Goal: Download file/media

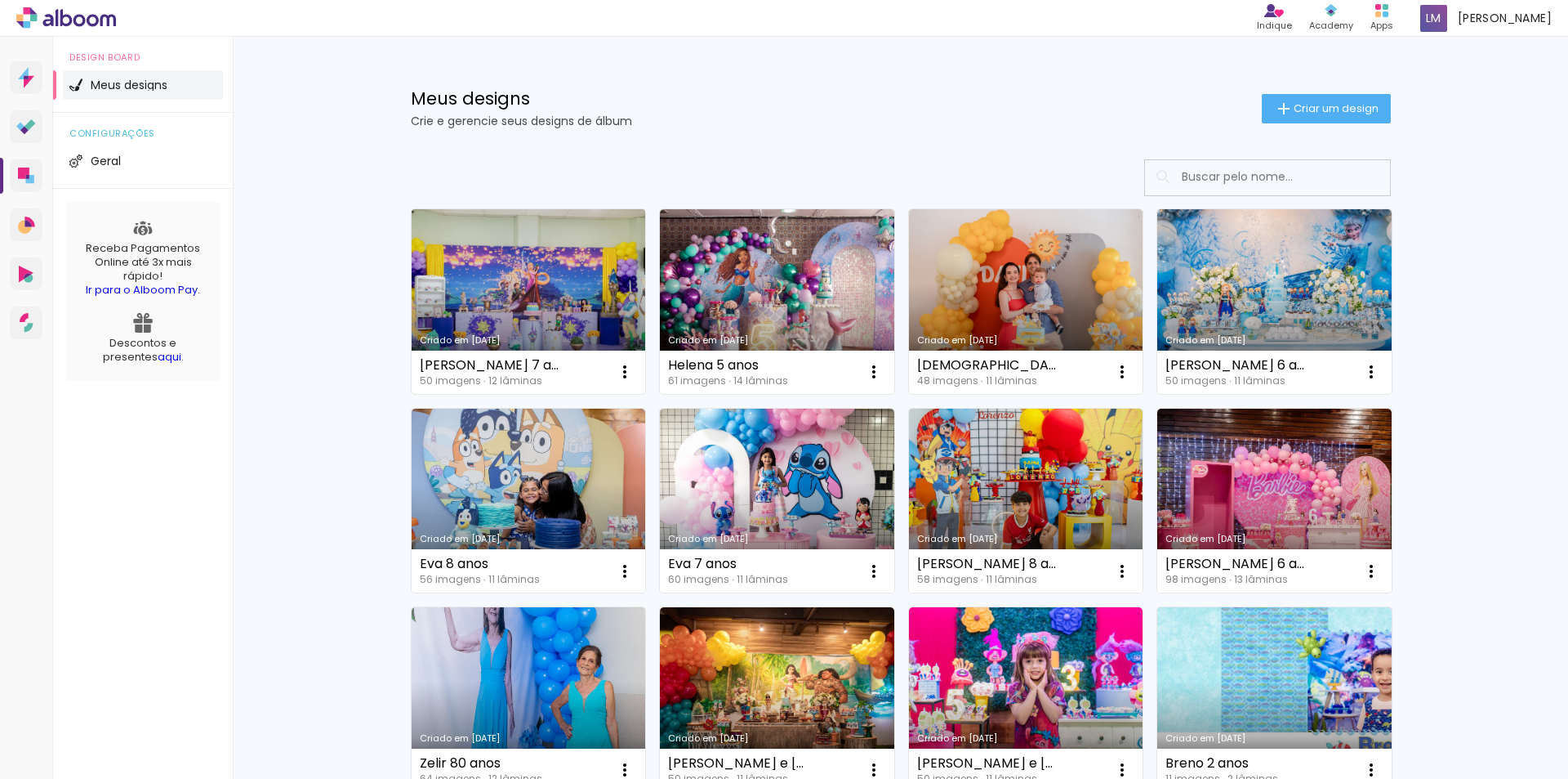
click at [575, 294] on link "Criado em [DATE]" at bounding box center [529, 301] width 234 height 184
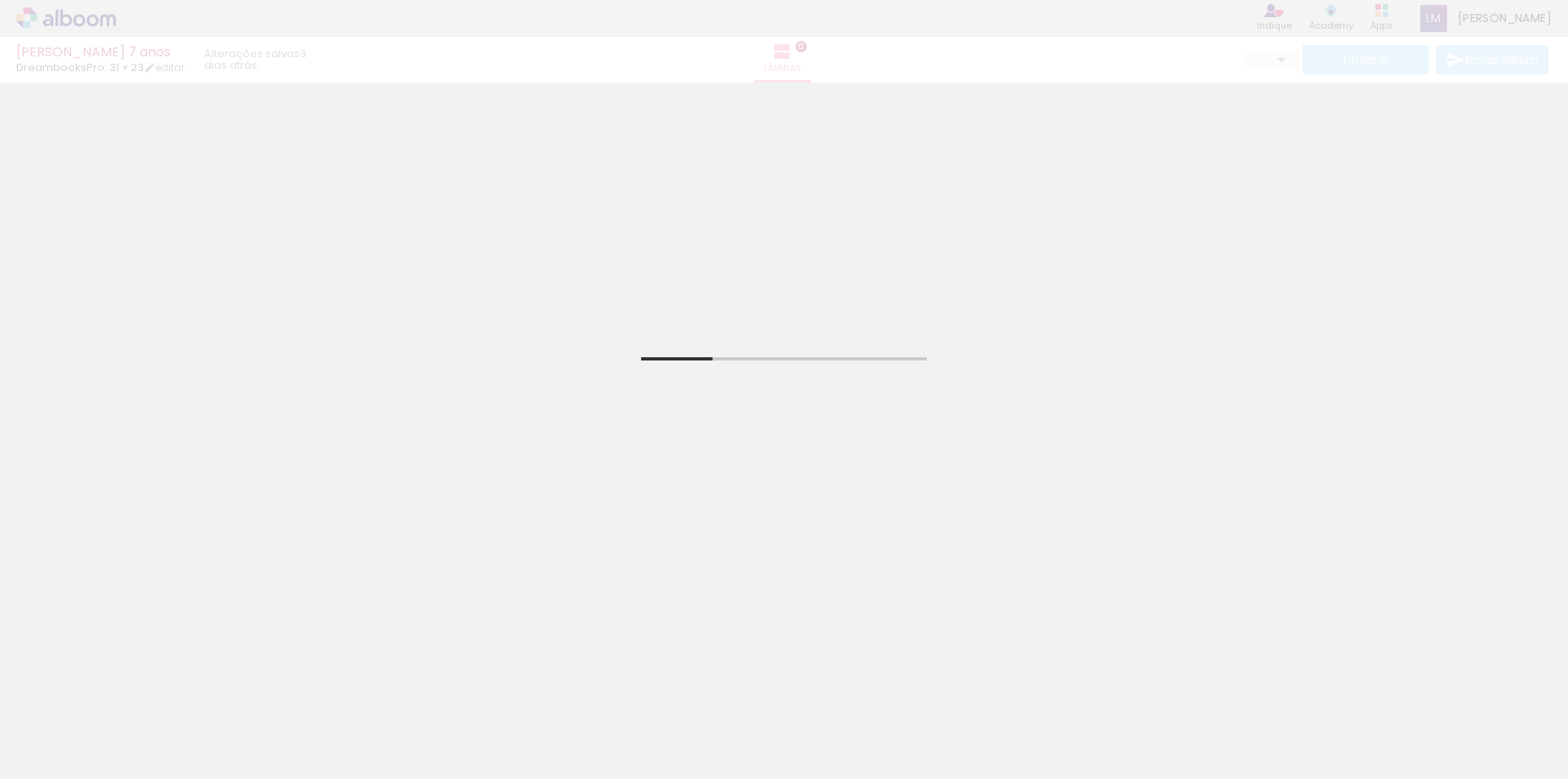
click at [56, 757] on span "Adicionar Fotos" at bounding box center [58, 756] width 49 height 18
click at [0, 0] on input "file" at bounding box center [0, 0] width 0 height 0
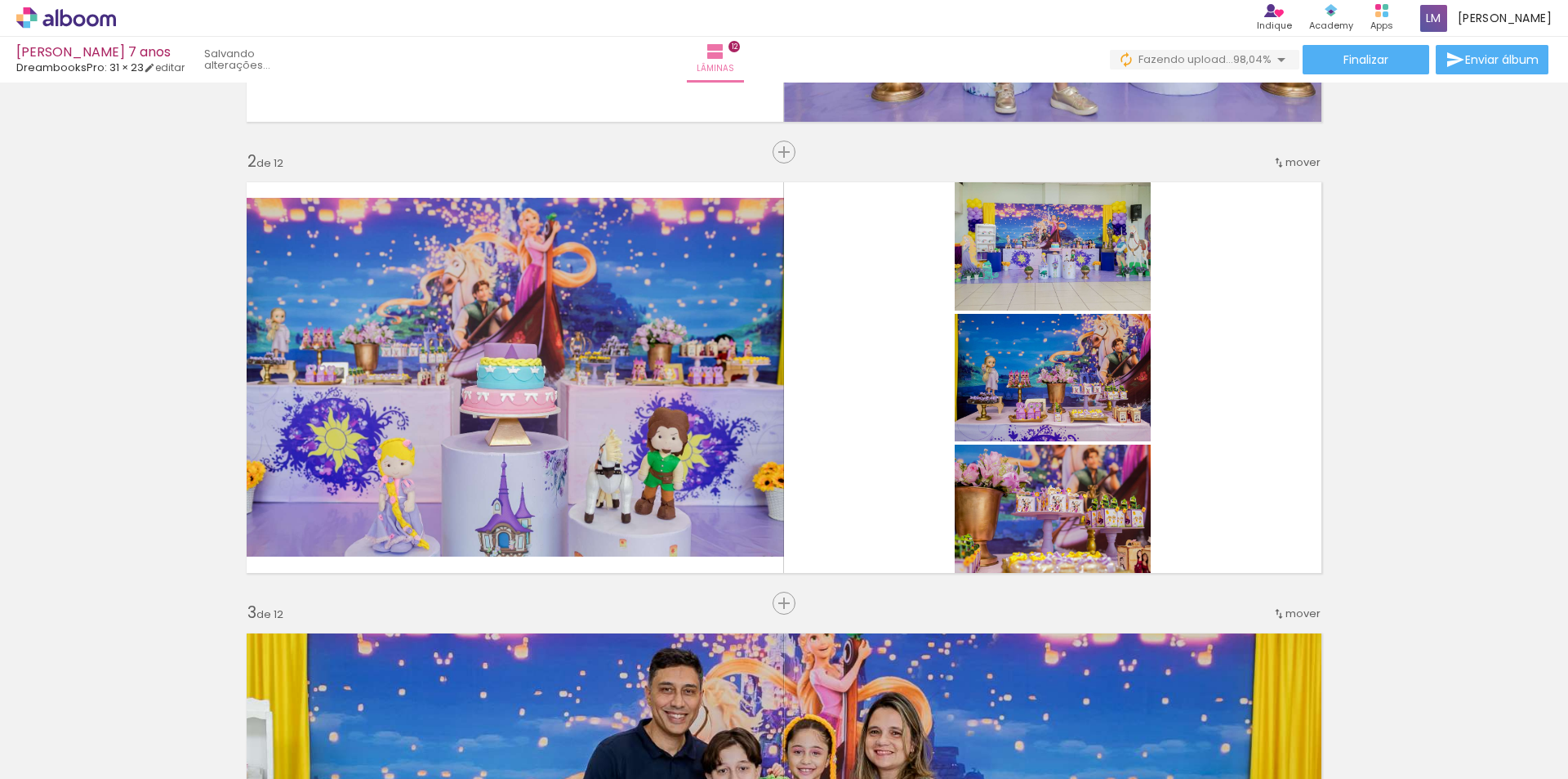
scroll to position [0, 3237]
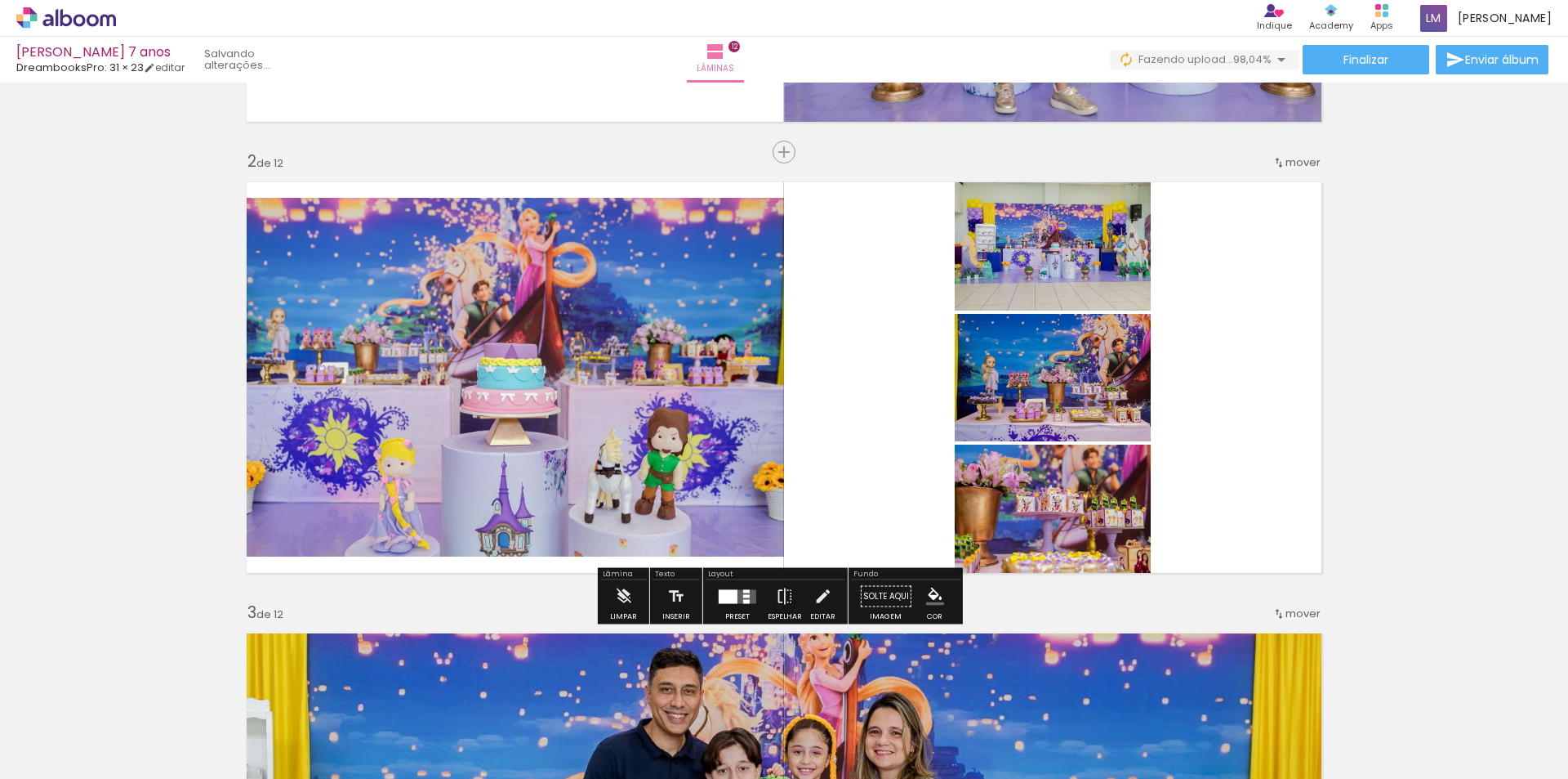
click at [997, 255] on quentale-photo at bounding box center [1053, 241] width 196 height 138
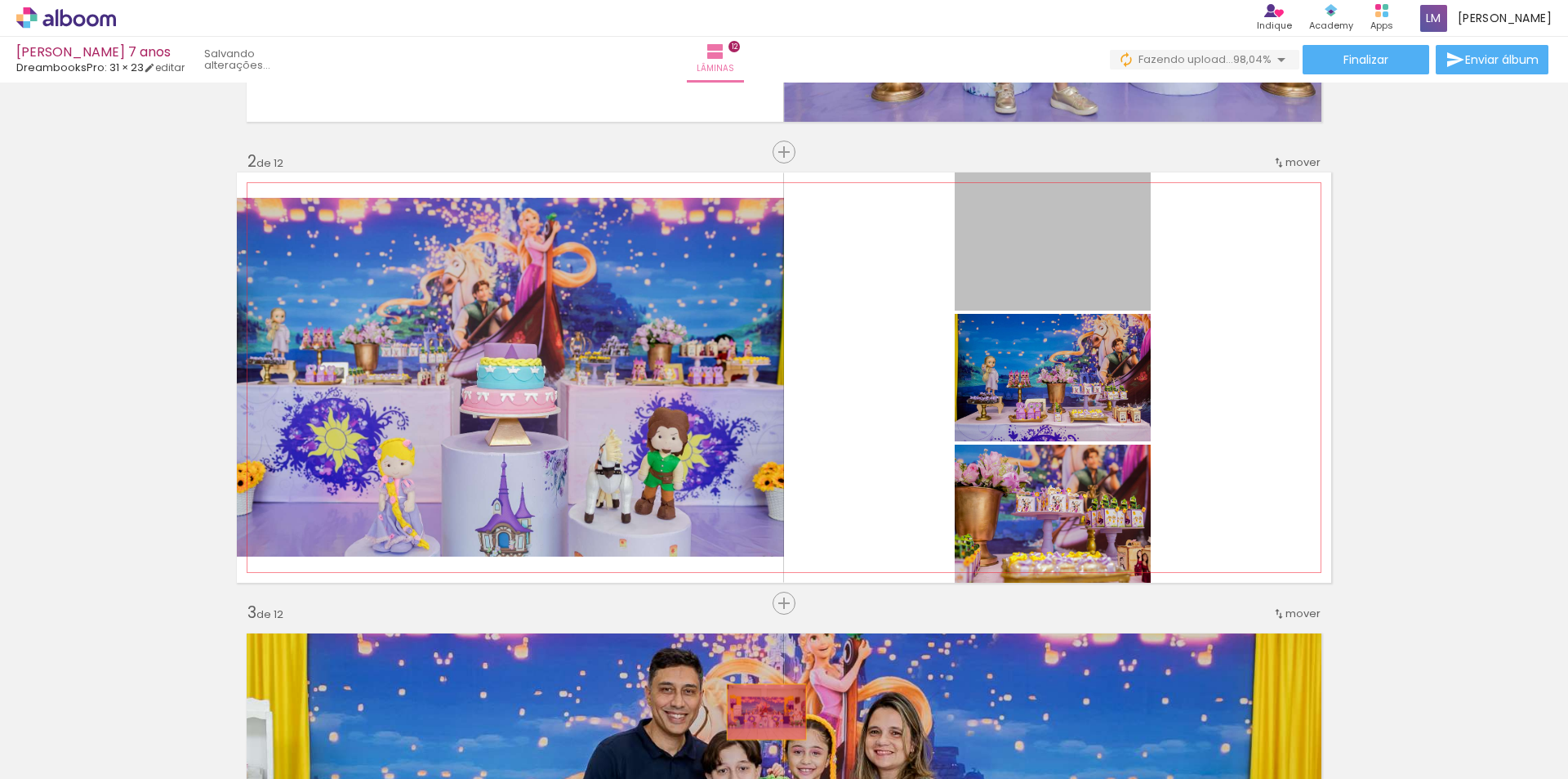
drag, startPoint x: 1007, startPoint y: 246, endPoint x: 761, endPoint y: 711, distance: 526.1
click at [761, 711] on quentale-workspace at bounding box center [784, 390] width 1568 height 779
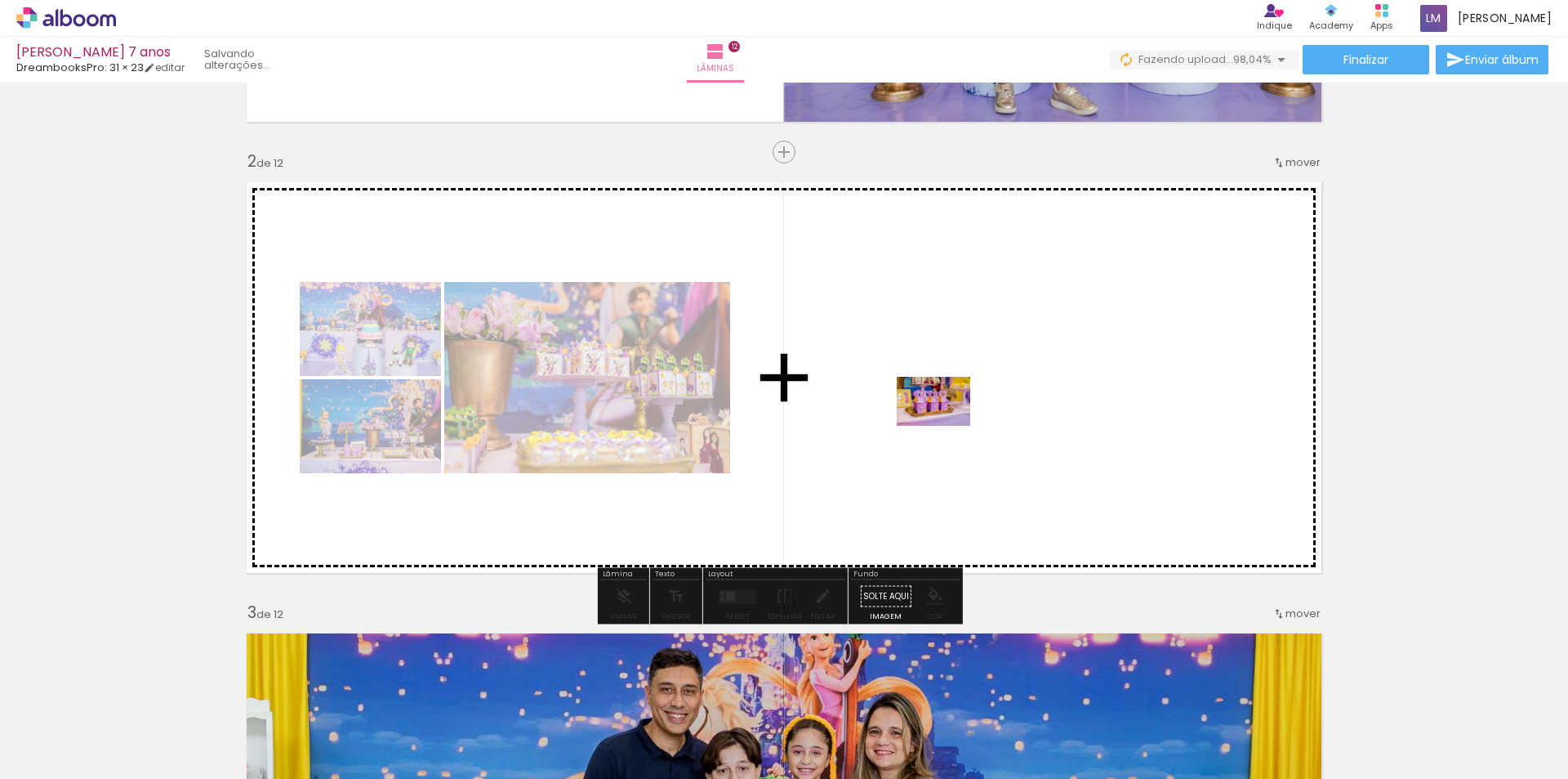
drag, startPoint x: 1517, startPoint y: 724, endPoint x: 938, endPoint y: 420, distance: 654.0
click at [938, 420] on quentale-workspace at bounding box center [784, 390] width 1568 height 779
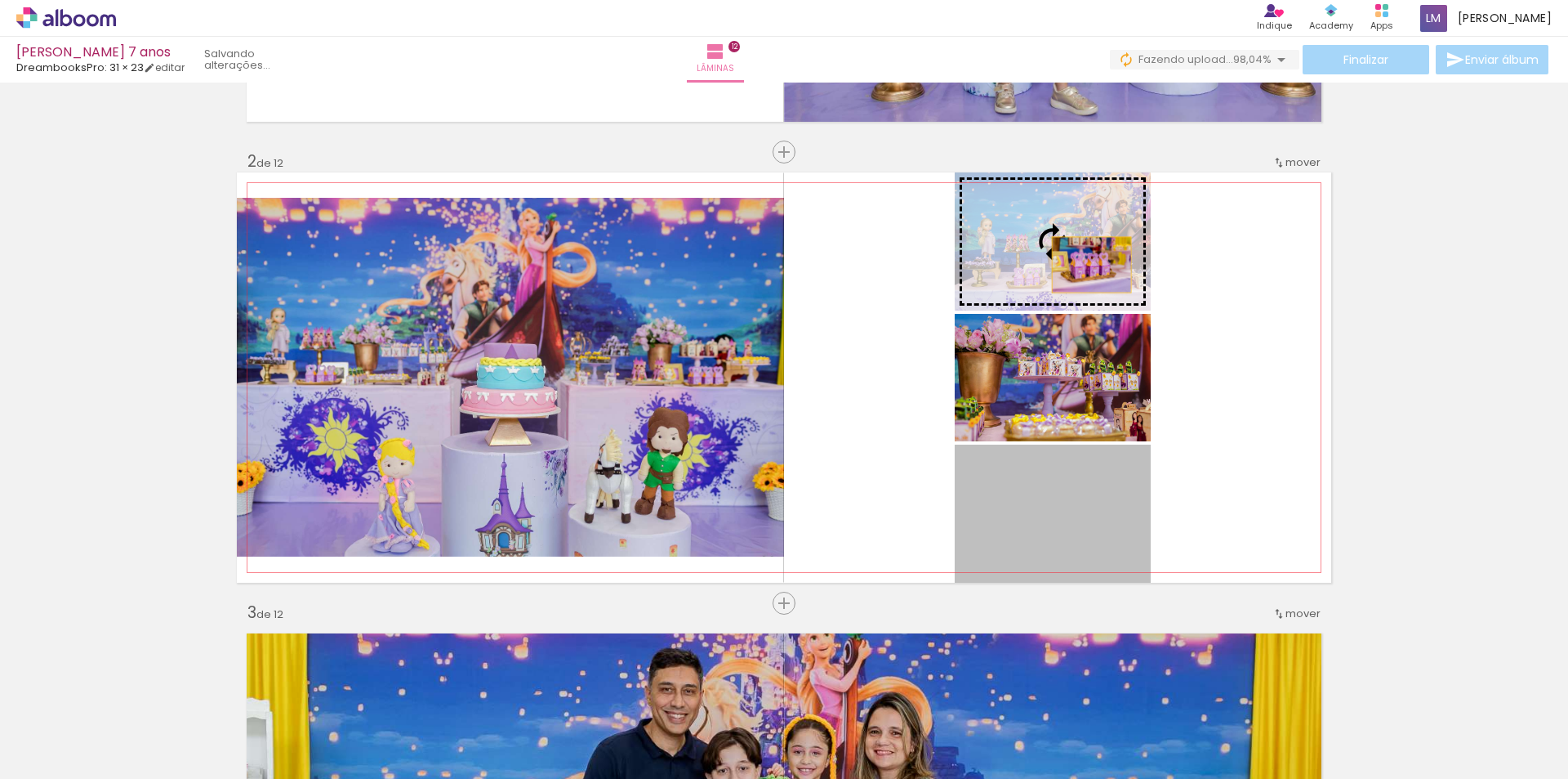
drag, startPoint x: 1065, startPoint y: 525, endPoint x: 1085, endPoint y: 264, distance: 261.8
click at [0, 0] on slot at bounding box center [0, 0] width 0 height 0
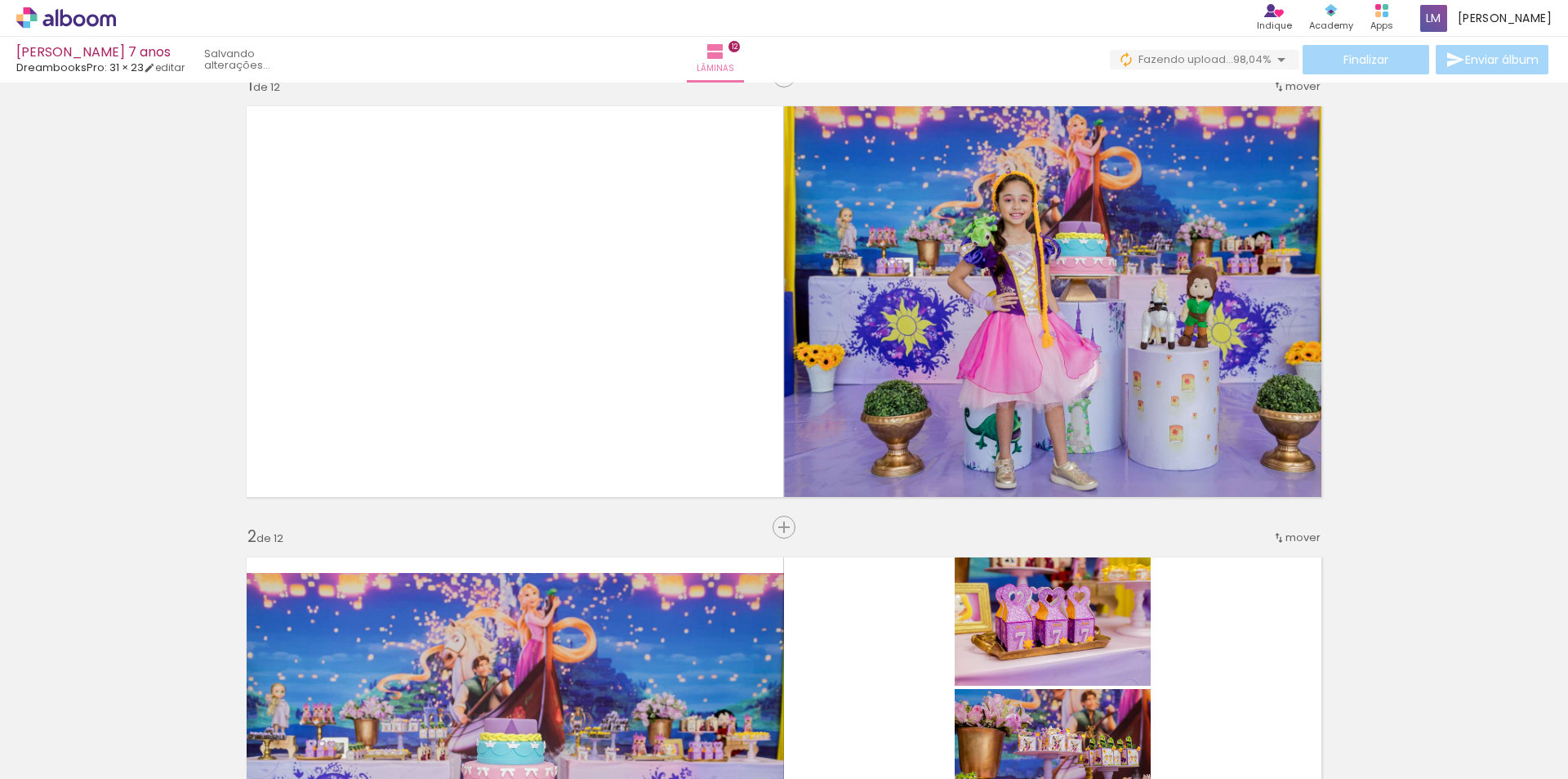
scroll to position [0, 0]
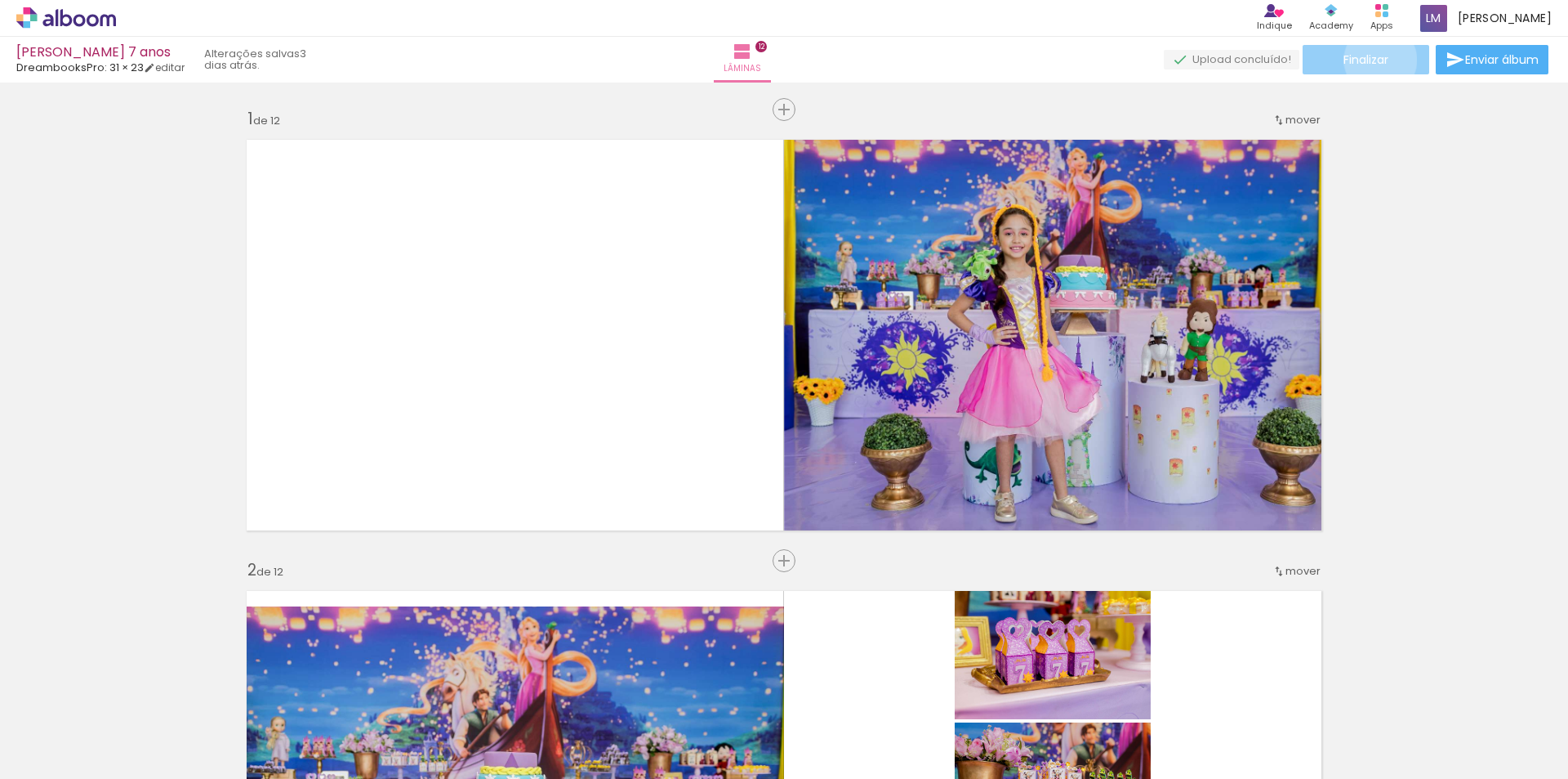
click at [1375, 59] on span "Finalizar" at bounding box center [1367, 59] width 45 height 11
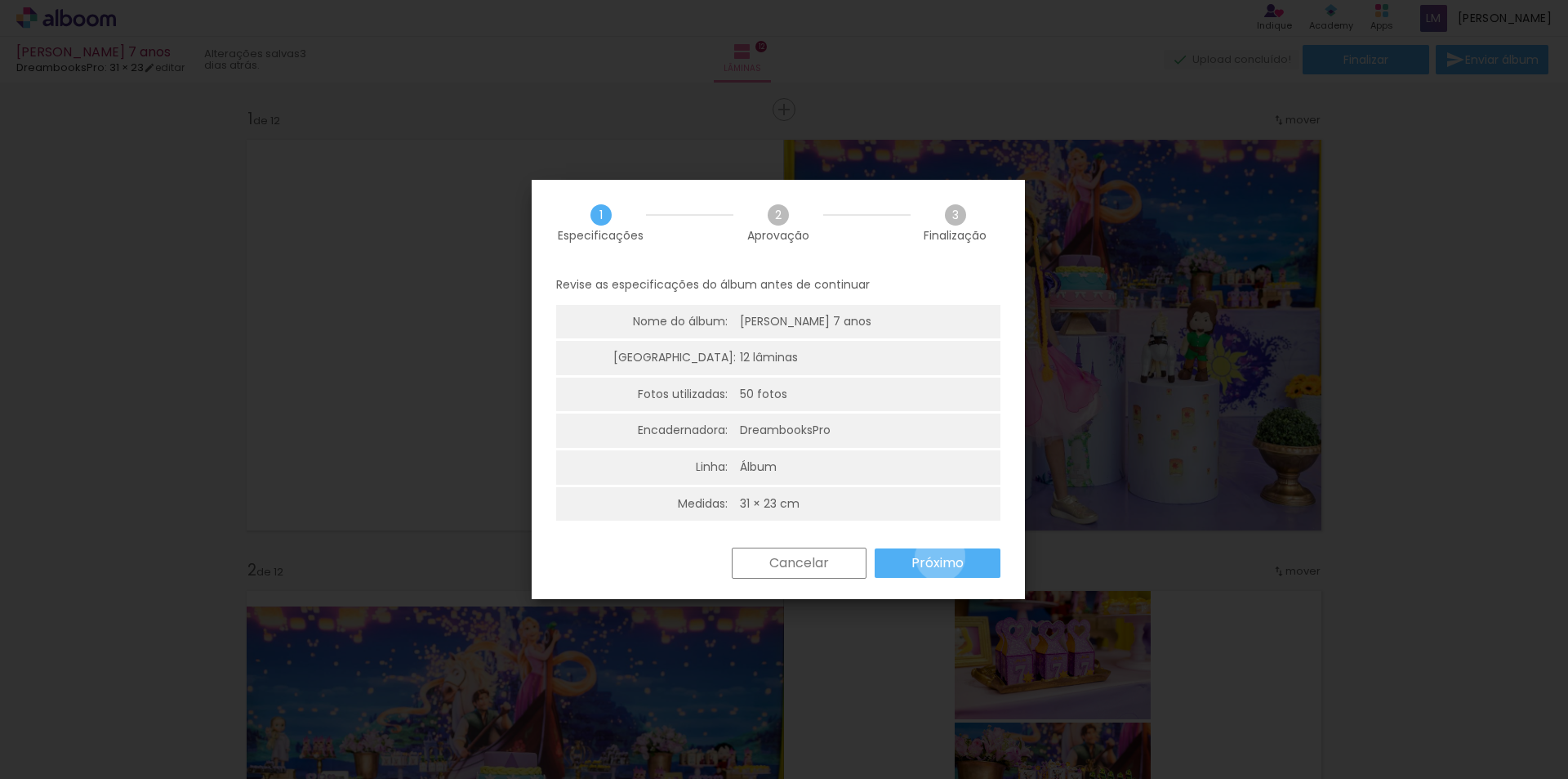
click at [0, 0] on slot "Próximo" at bounding box center [0, 0] width 0 height 0
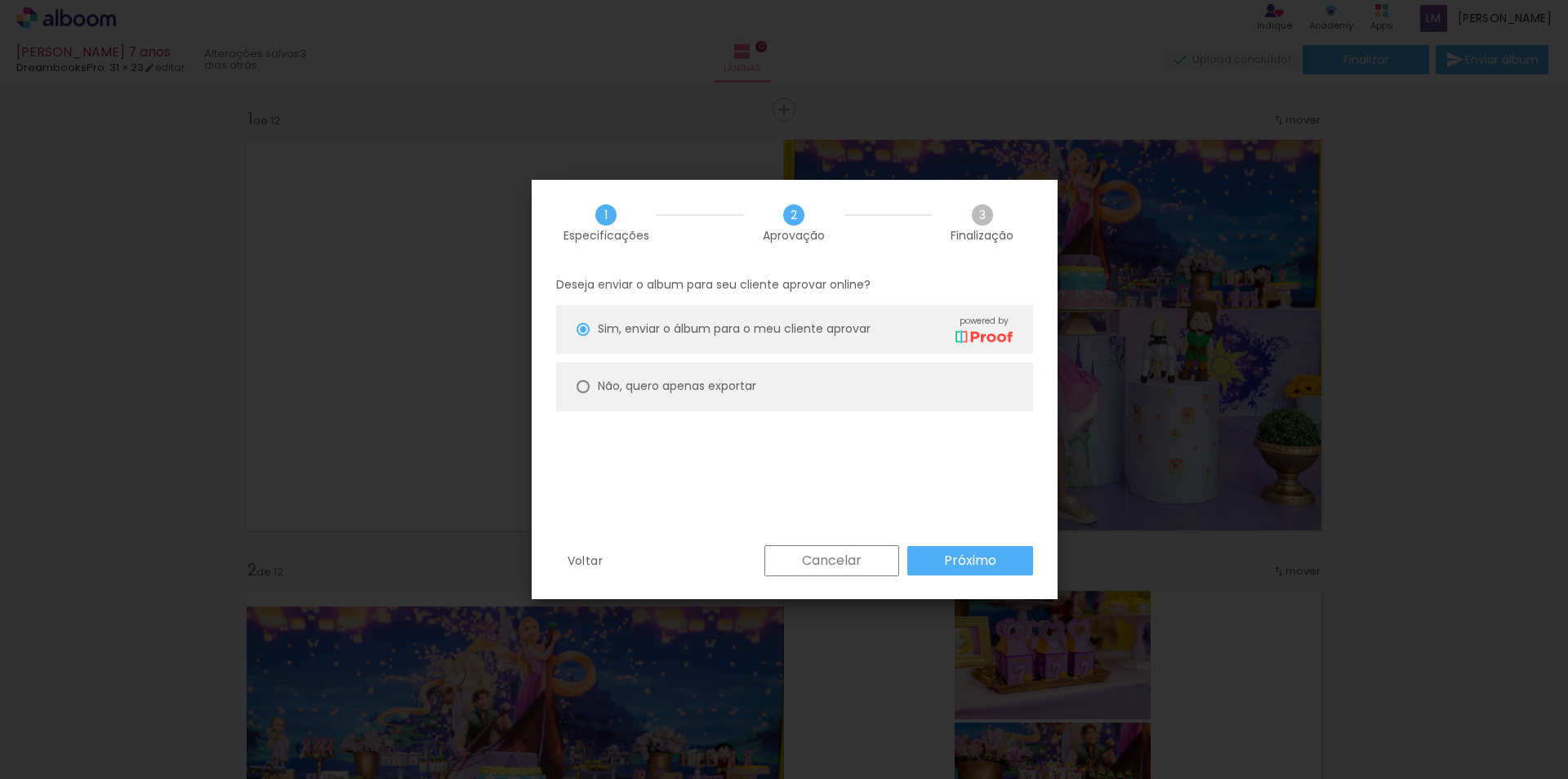
click at [0, 0] on slot "Não, quero apenas exportar" at bounding box center [0, 0] width 0 height 0
type paper-radio-button "on"
click at [0, 0] on slot "Próximo" at bounding box center [0, 0] width 0 height 0
type input "Alta, 300 DPI"
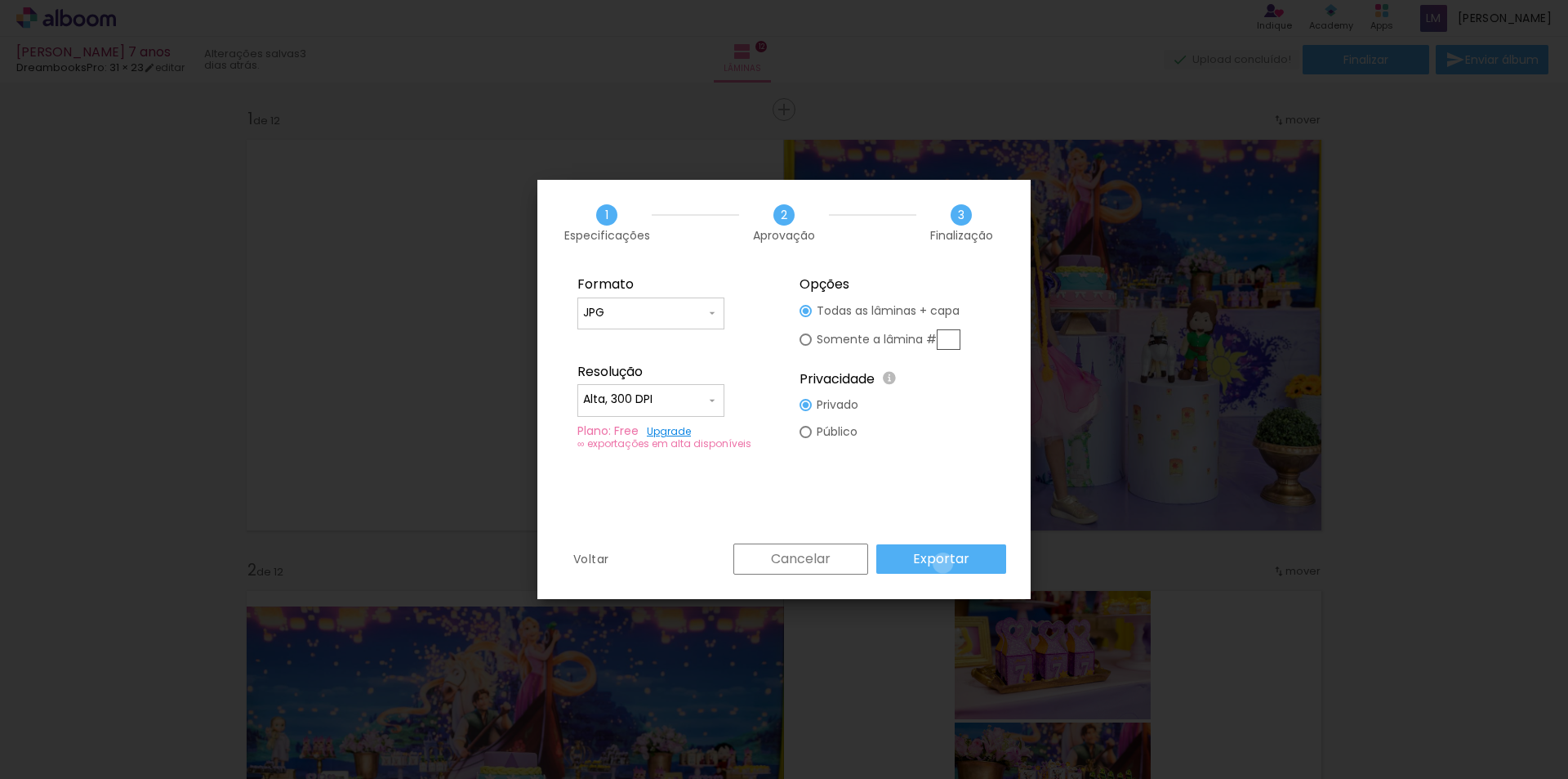
click at [0, 0] on slot "Exportar" at bounding box center [0, 0] width 0 height 0
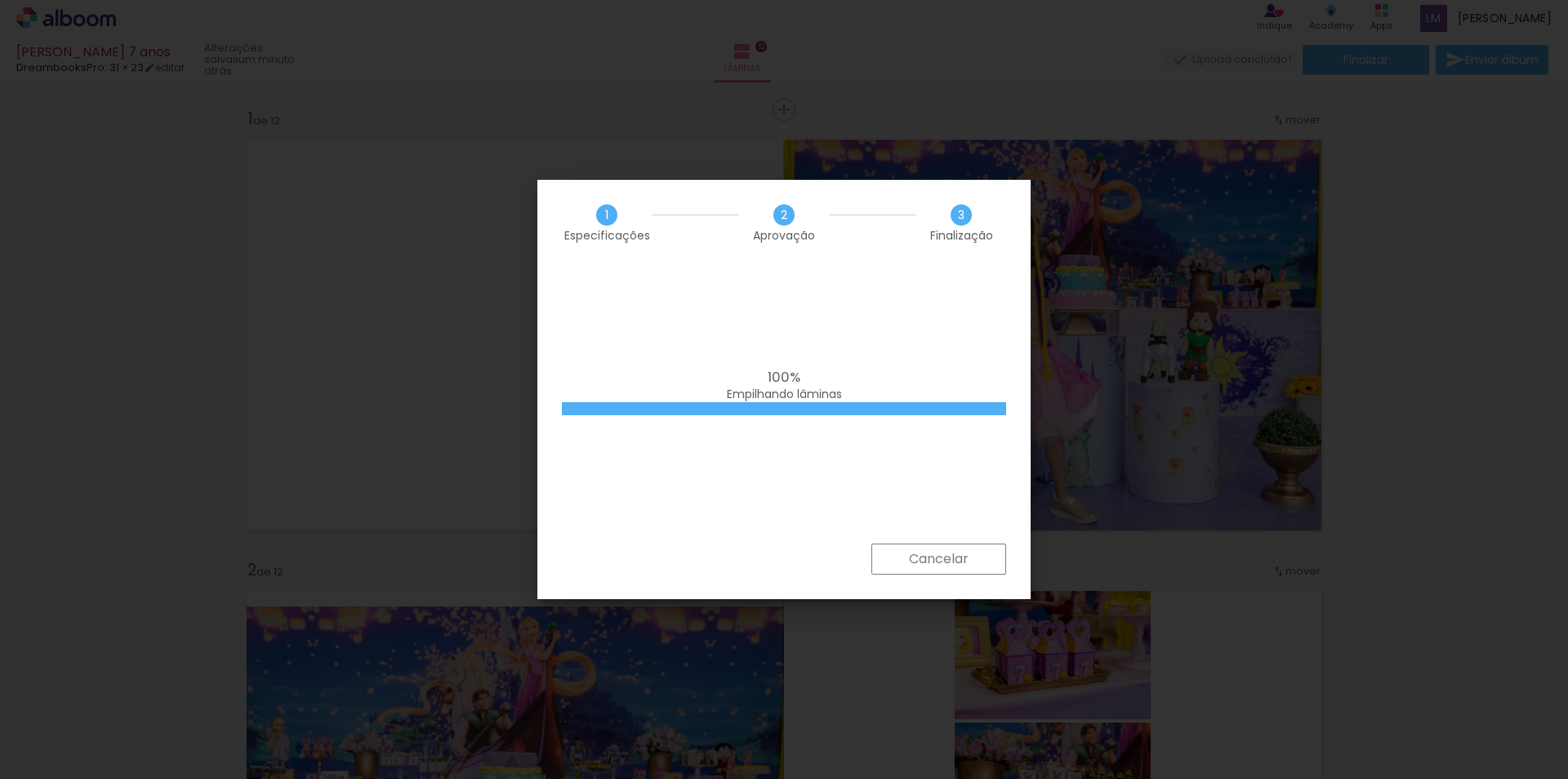
scroll to position [0, 3237]
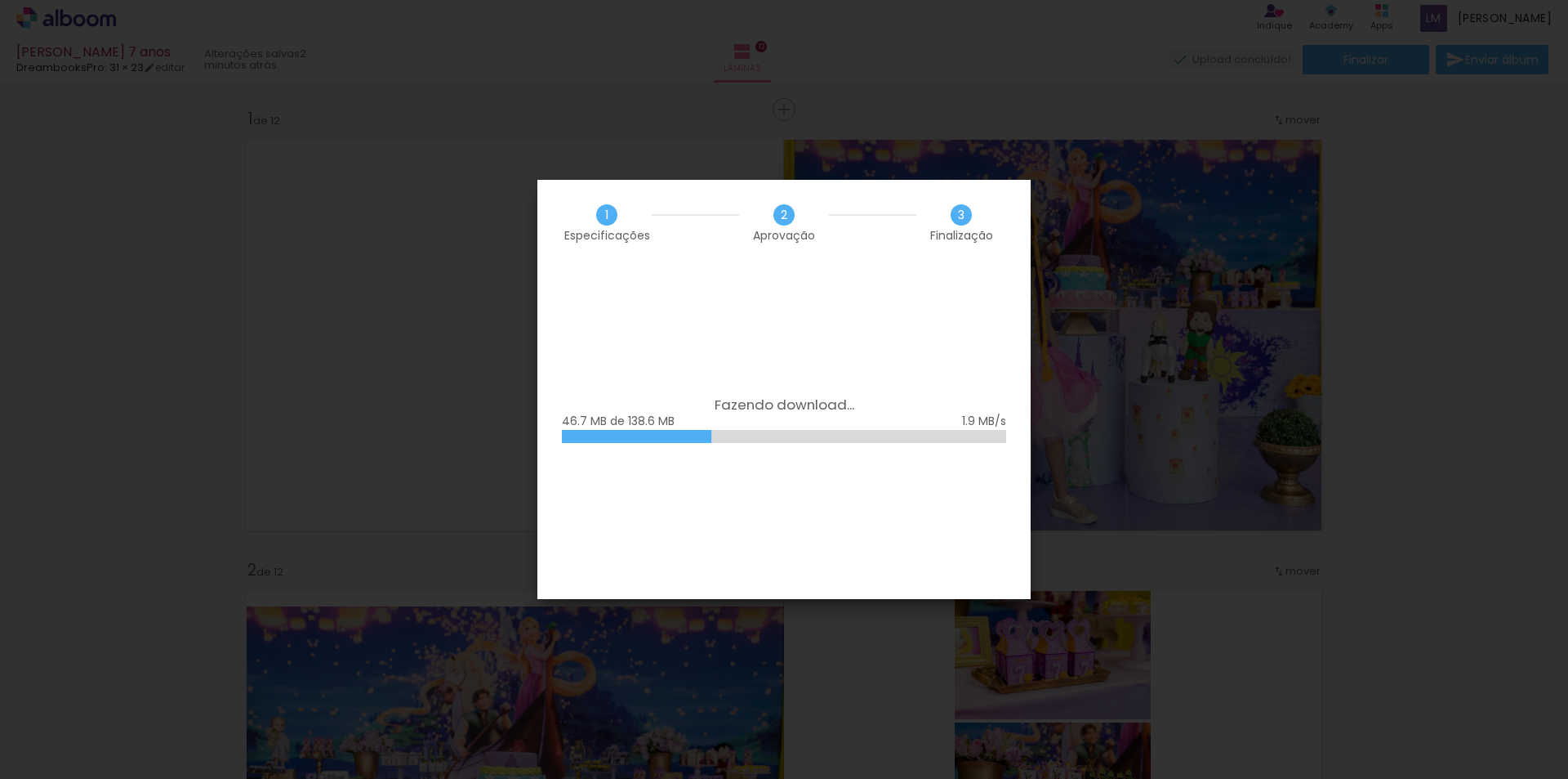
scroll to position [0, 3237]
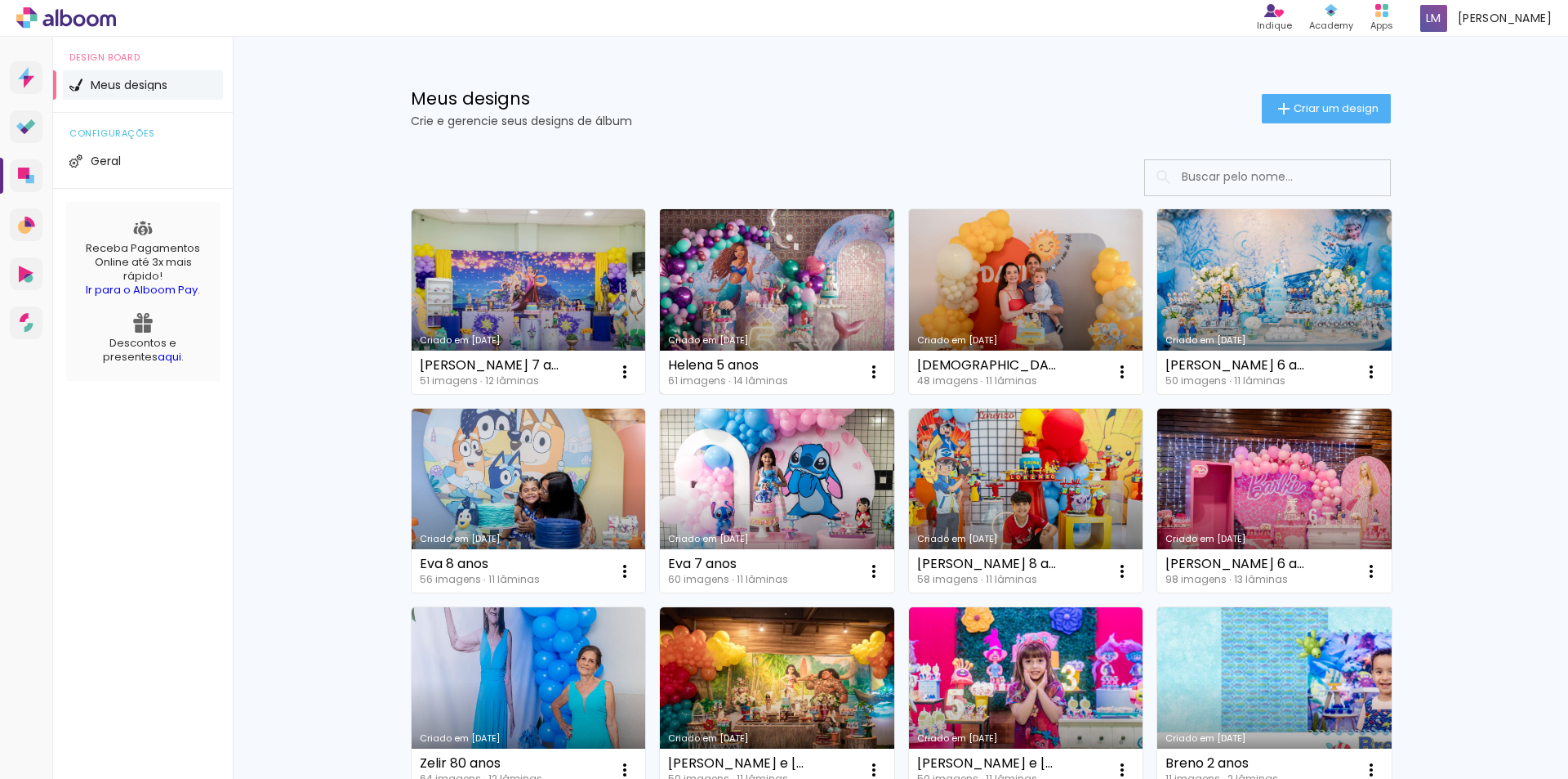
click at [756, 257] on link "Criado em [DATE]" at bounding box center [777, 301] width 234 height 184
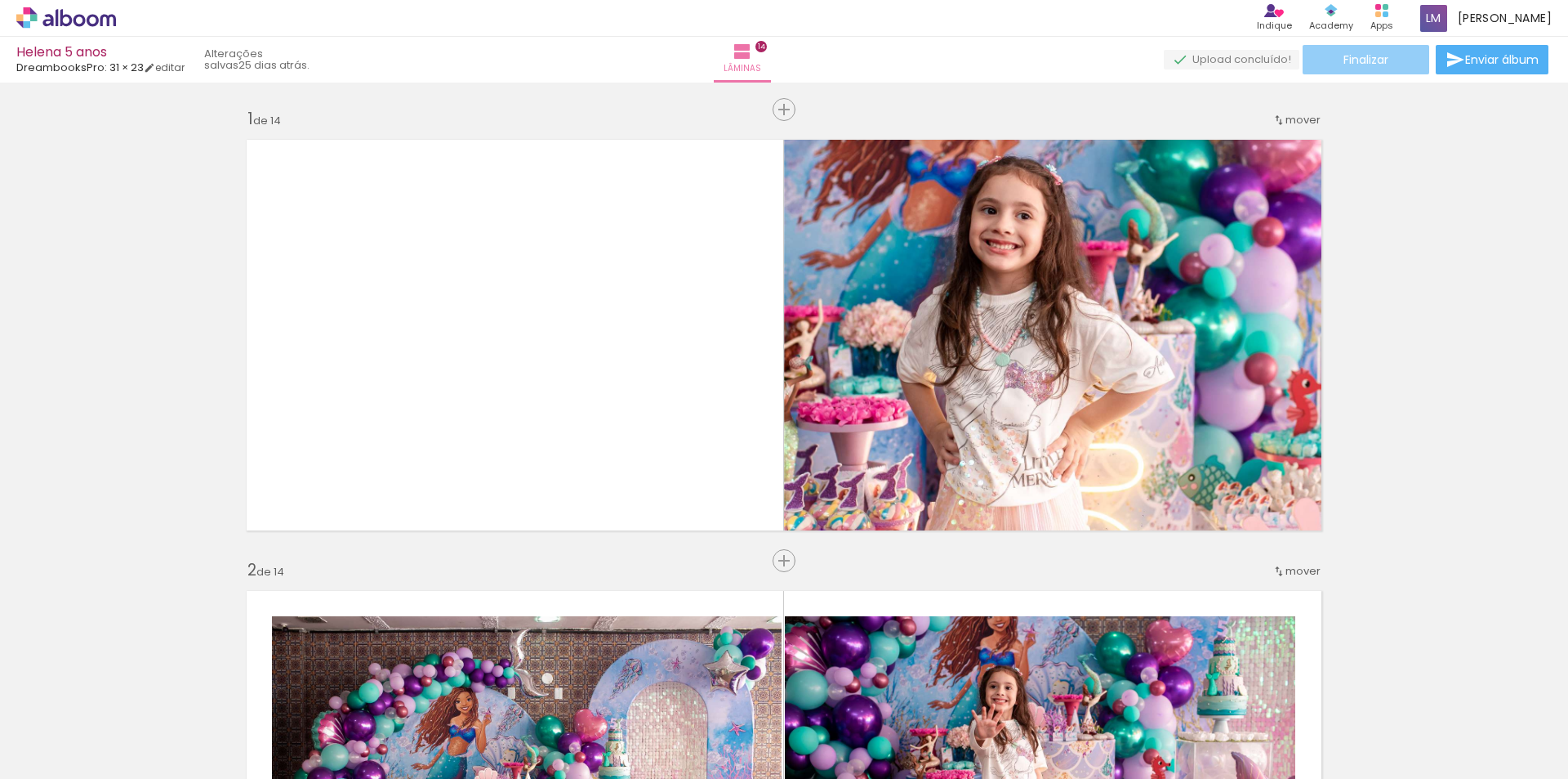
click at [1362, 61] on span "Finalizar" at bounding box center [1367, 59] width 45 height 11
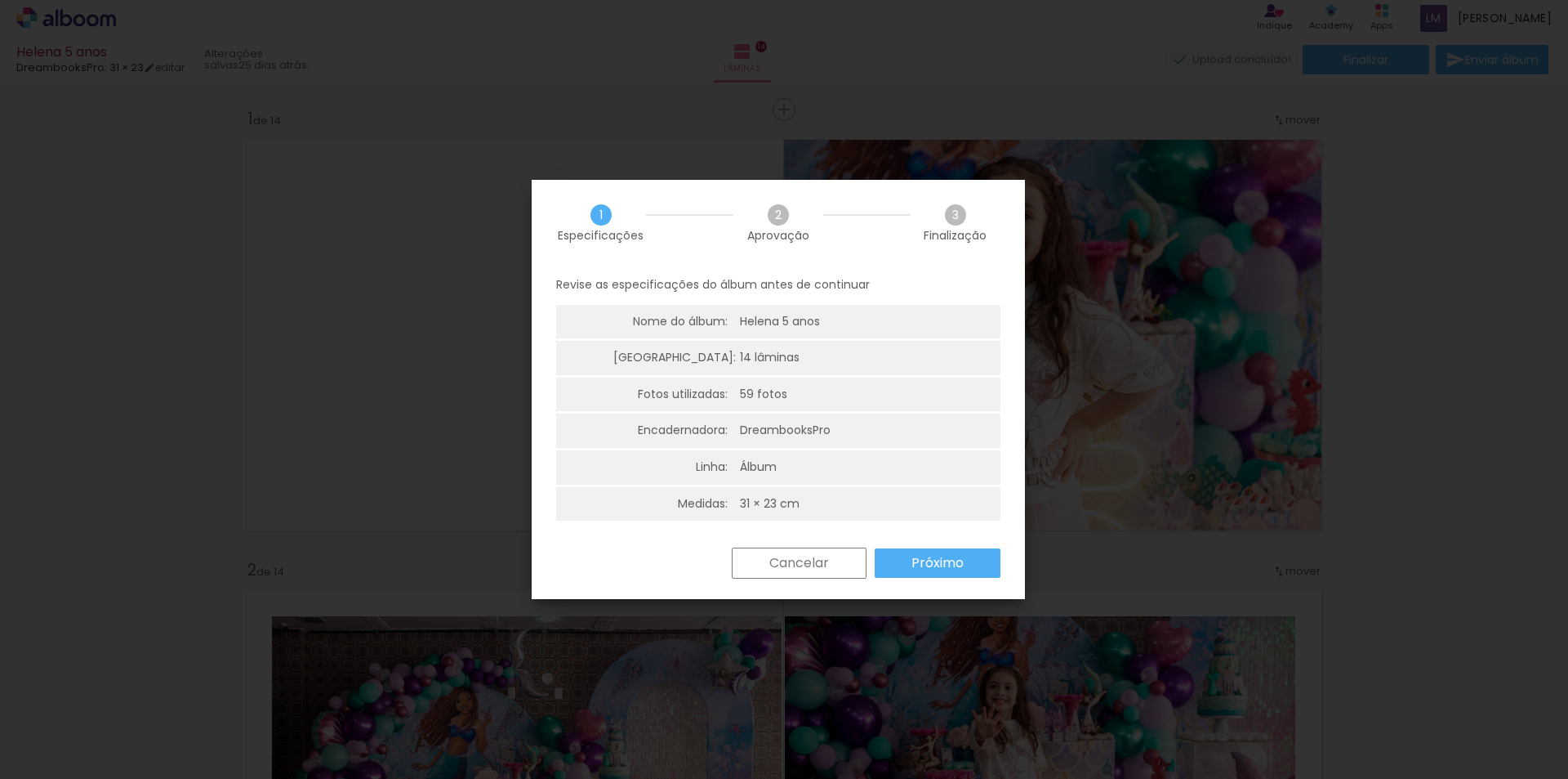
click at [0, 0] on paper-button "Próximo" at bounding box center [0, 0] width 0 height 0
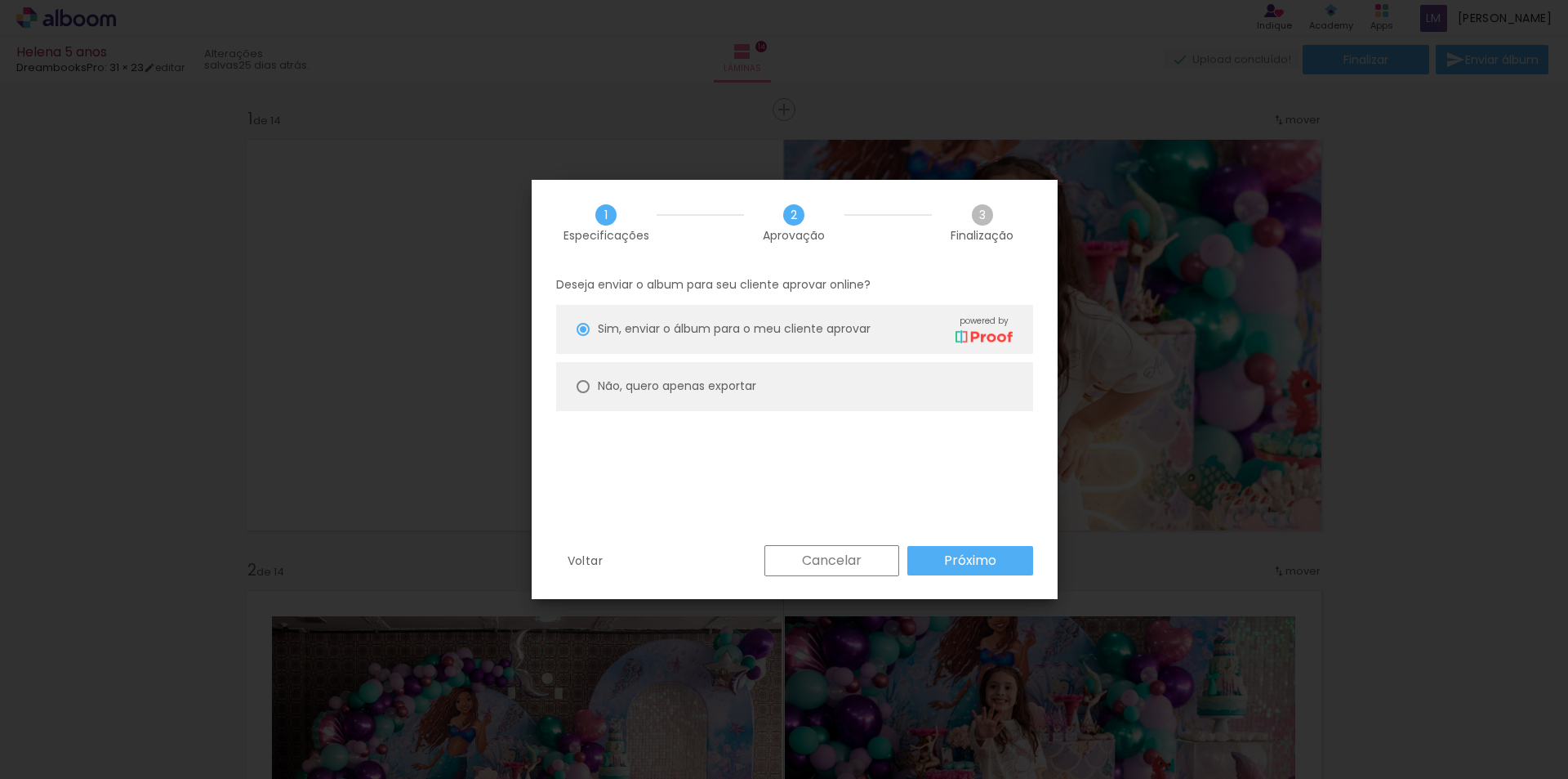
click at [0, 0] on slot "Não, quero apenas exportar" at bounding box center [0, 0] width 0 height 0
type paper-radio-button "on"
click at [0, 0] on paper-button "Próximo" at bounding box center [0, 0] width 0 height 0
type input "Alta, 300 DPI"
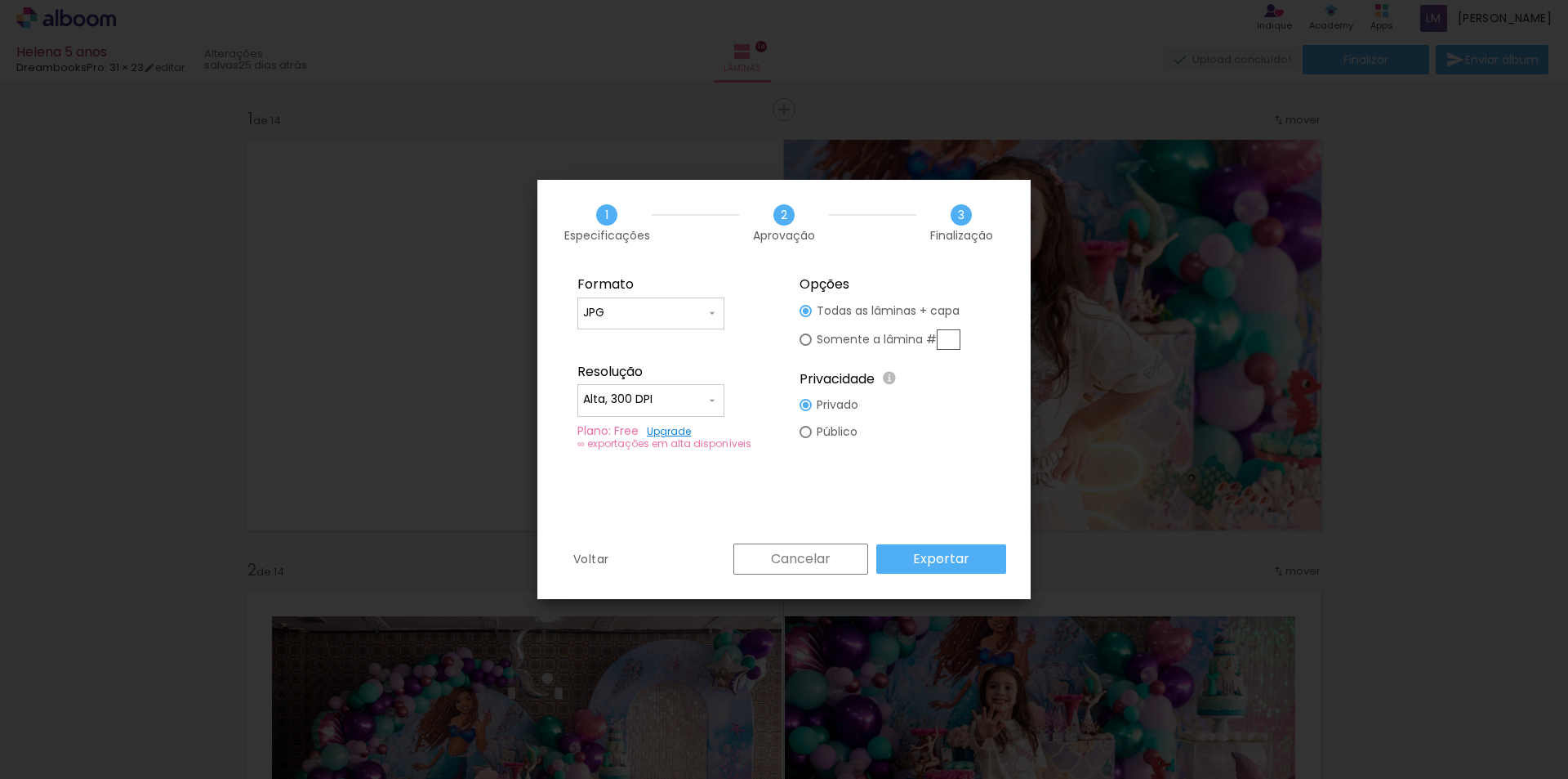
click at [0, 0] on slot "Exportar" at bounding box center [0, 0] width 0 height 0
